Goal: Answer question/provide support: Answer question/provide support

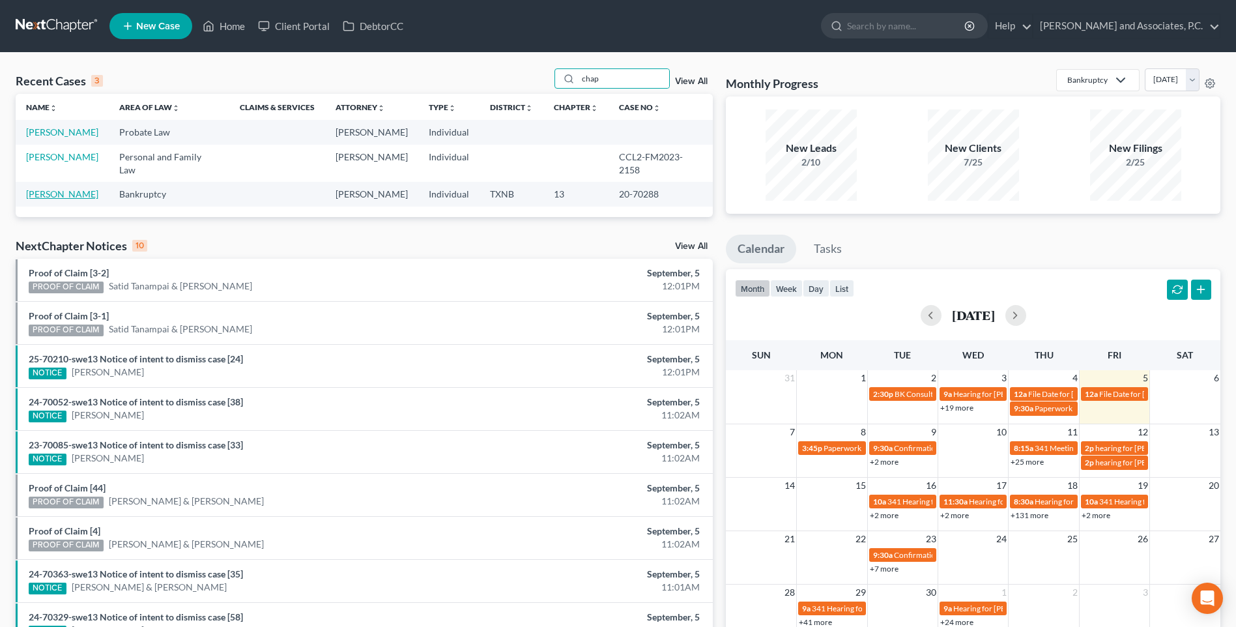
type input "chap"
click at [68, 188] on link "[PERSON_NAME]" at bounding box center [62, 193] width 72 height 11
select select "5"
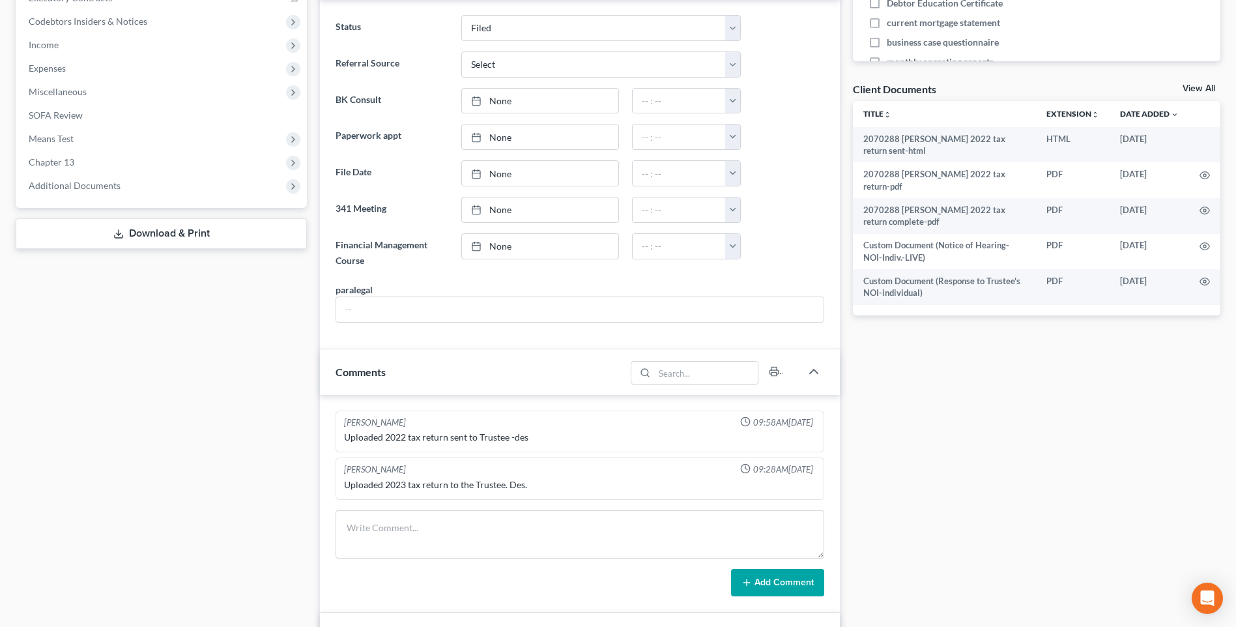
scroll to position [456, 0]
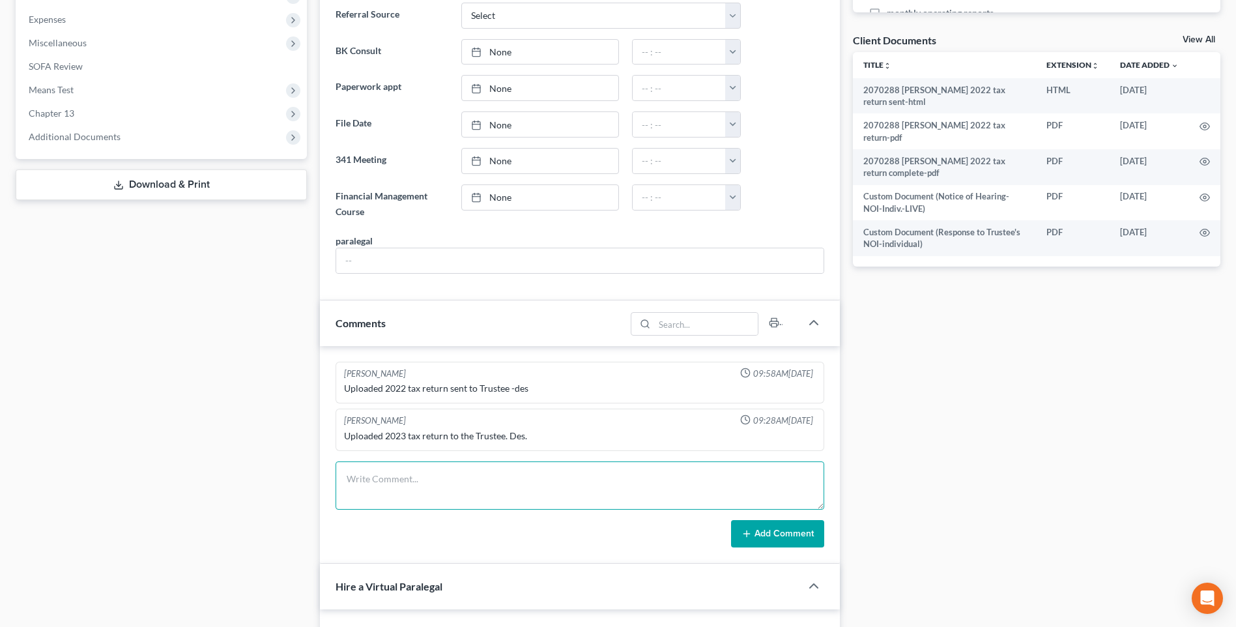
click at [366, 482] on textarea at bounding box center [580, 485] width 489 height 48
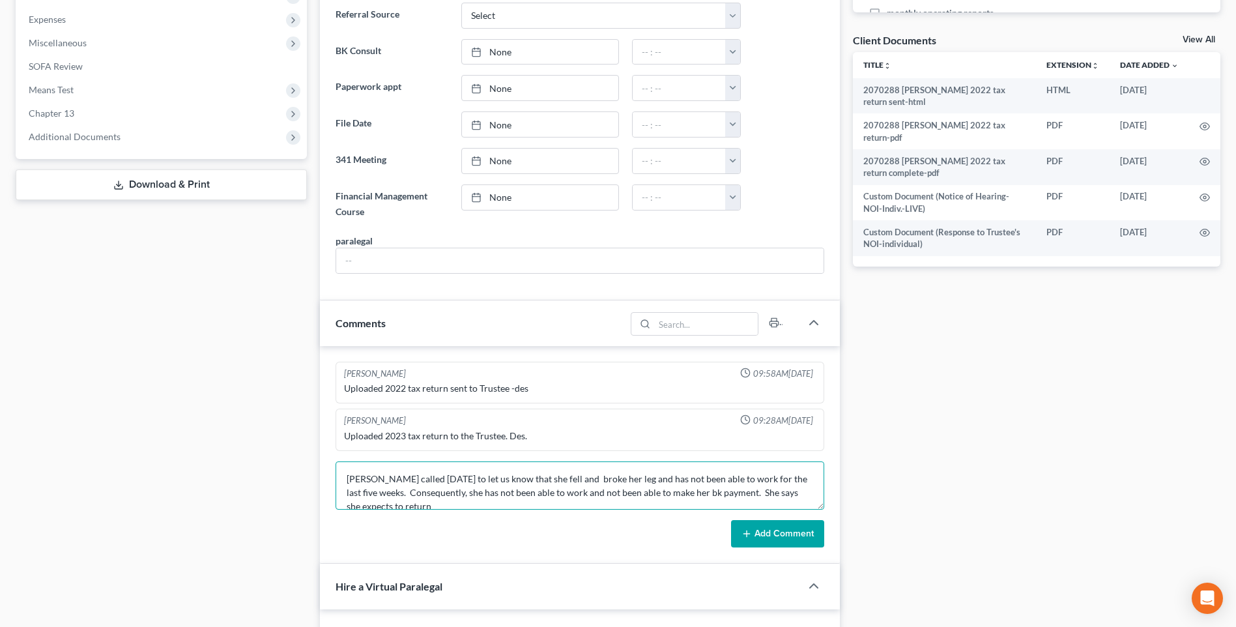
scroll to position [3, 0]
drag, startPoint x: 504, startPoint y: 491, endPoint x: 543, endPoint y: 539, distance: 61.6
click at [504, 493] on textarea "[PERSON_NAME] called [DATE] to let us know that she fell and broke her leg and …" at bounding box center [580, 485] width 489 height 48
type textarea "[PERSON_NAME] called [DATE] to let us know that she fell and broke her leg and …"
click at [793, 540] on button "Add Comment" at bounding box center [777, 533] width 93 height 27
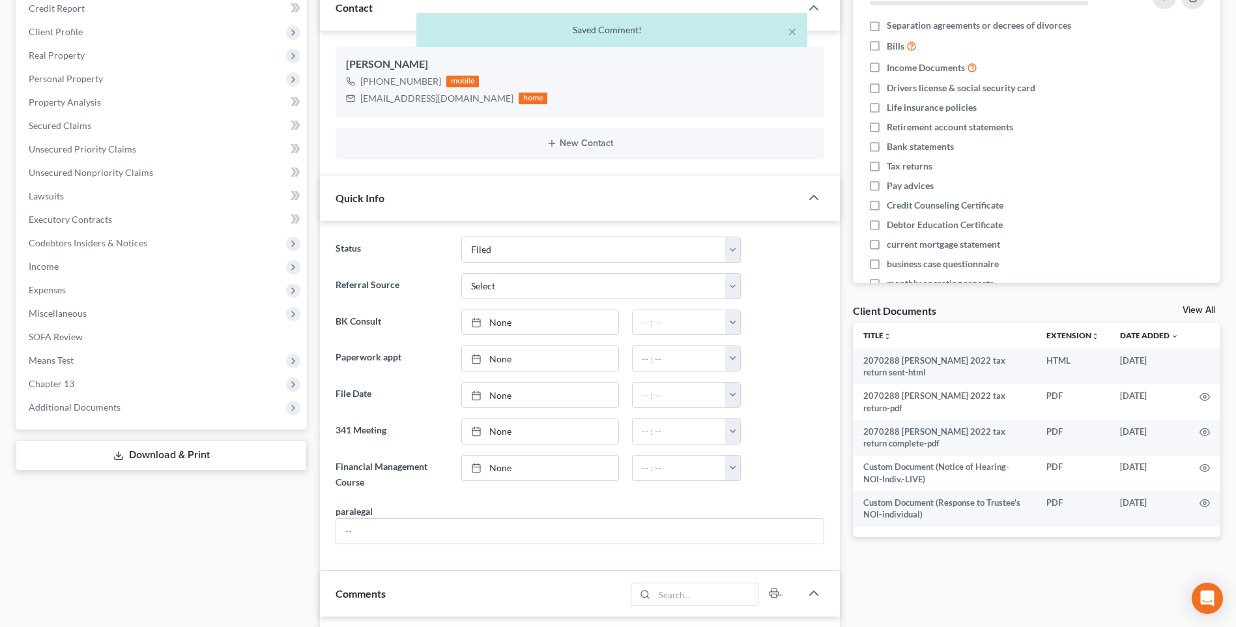
scroll to position [0, 0]
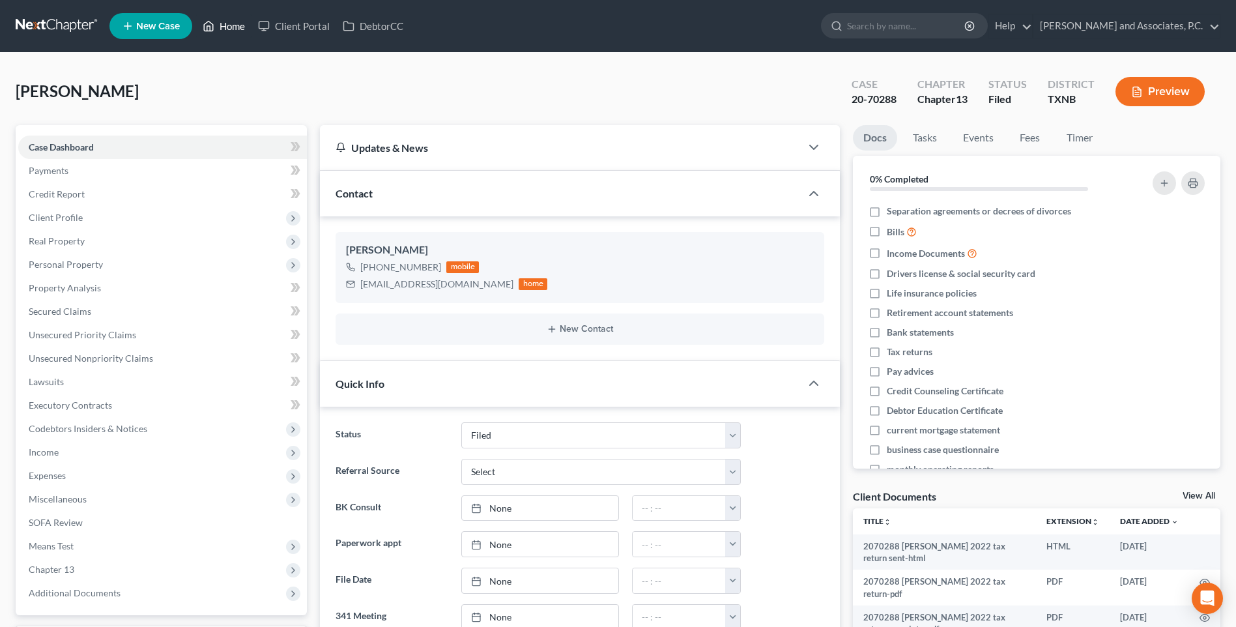
click at [231, 29] on link "Home" at bounding box center [223, 25] width 55 height 23
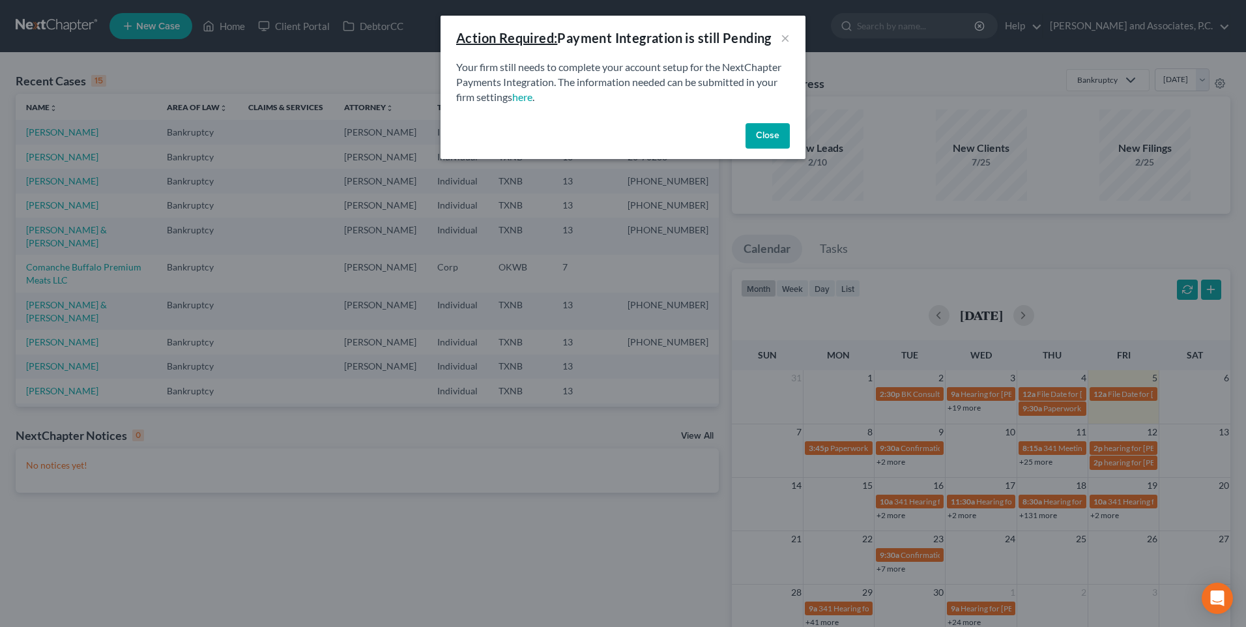
click at [761, 144] on button "Close" at bounding box center [767, 136] width 44 height 26
